Goal: Task Accomplishment & Management: Manage account settings

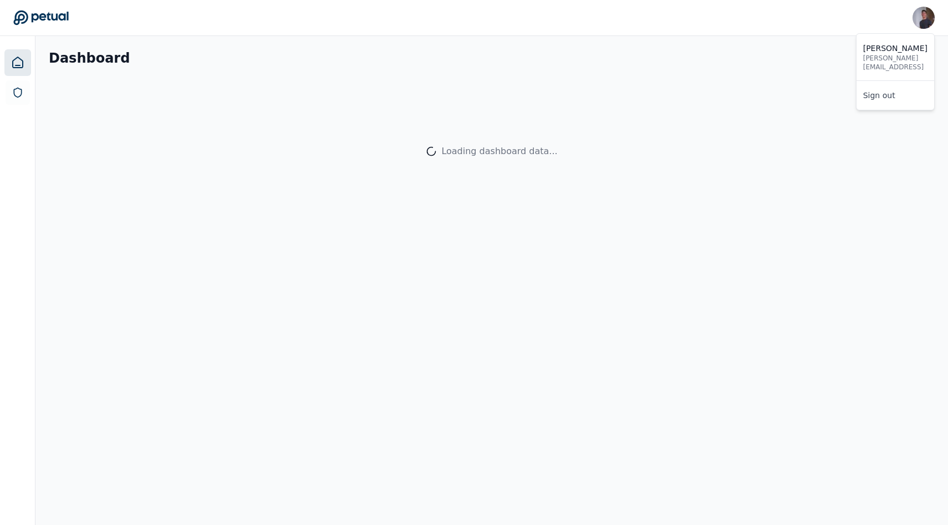
click at [927, 26] on img at bounding box center [924, 18] width 22 height 22
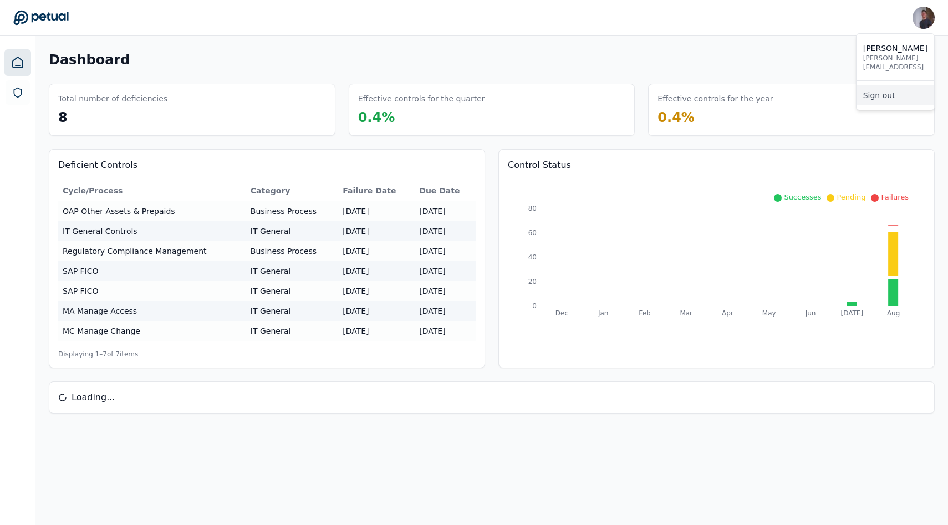
click at [884, 88] on link "Sign out" at bounding box center [896, 95] width 78 height 20
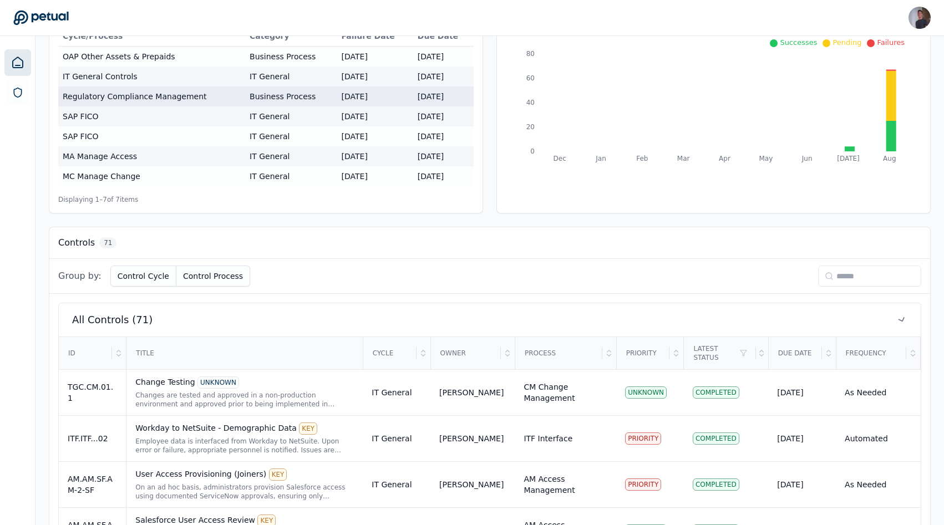
scroll to position [228, 0]
